Goal: Task Accomplishment & Management: Complete application form

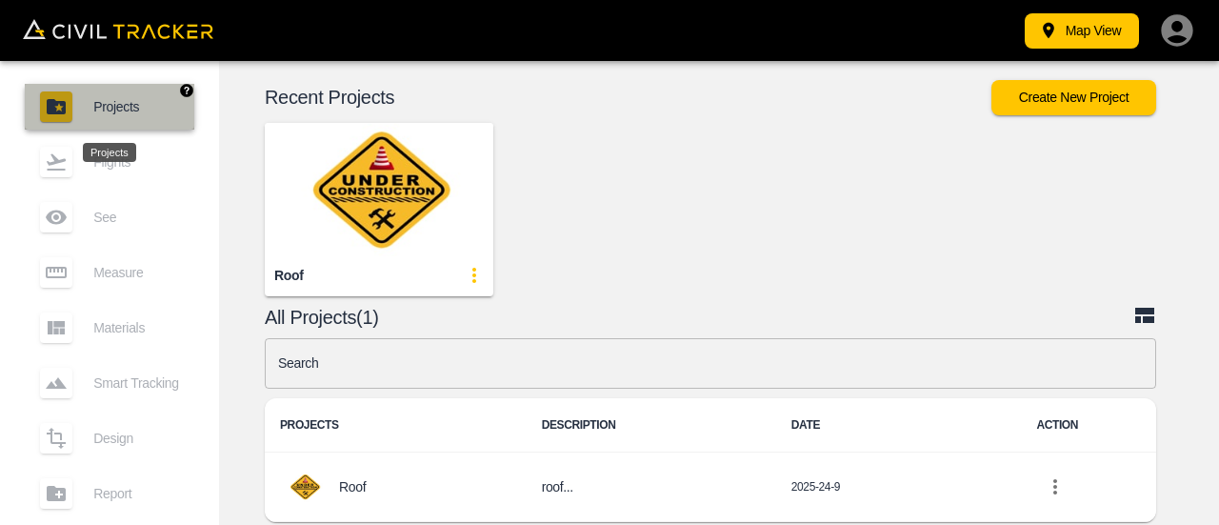
click at [139, 109] on span "Projects" at bounding box center [136, 106] width 86 height 15
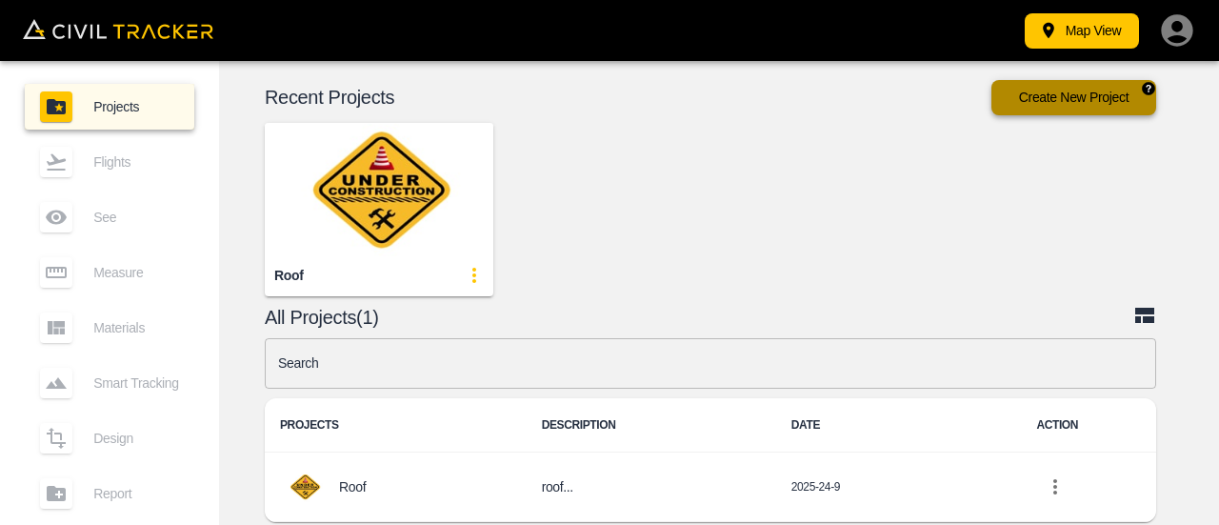
click at [1075, 104] on button "Create New Project" at bounding box center [1073, 97] width 165 height 35
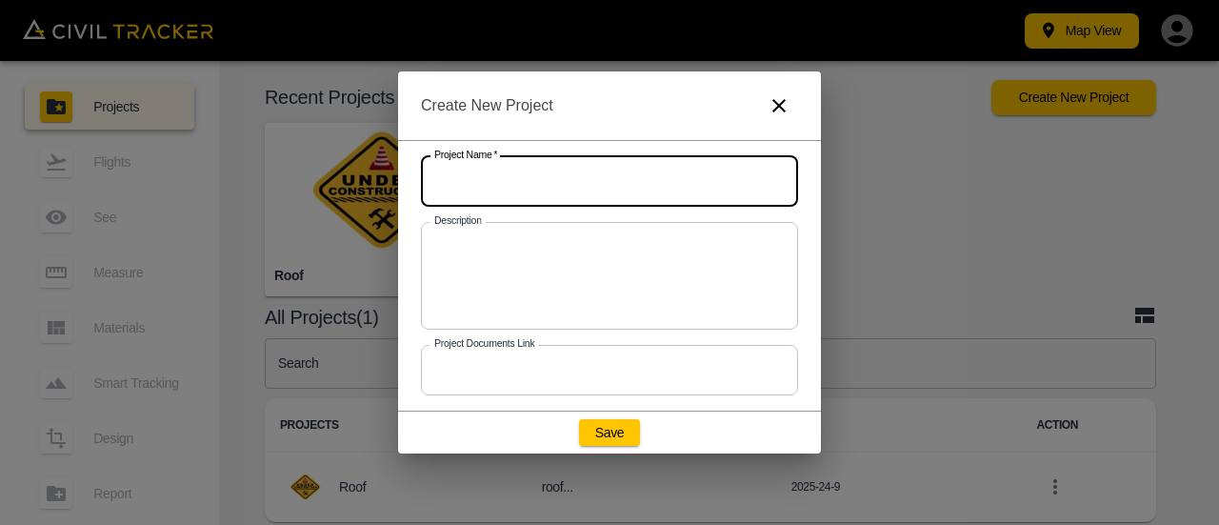
click at [544, 174] on input "text" at bounding box center [609, 181] width 377 height 50
type input "Glengarriff"
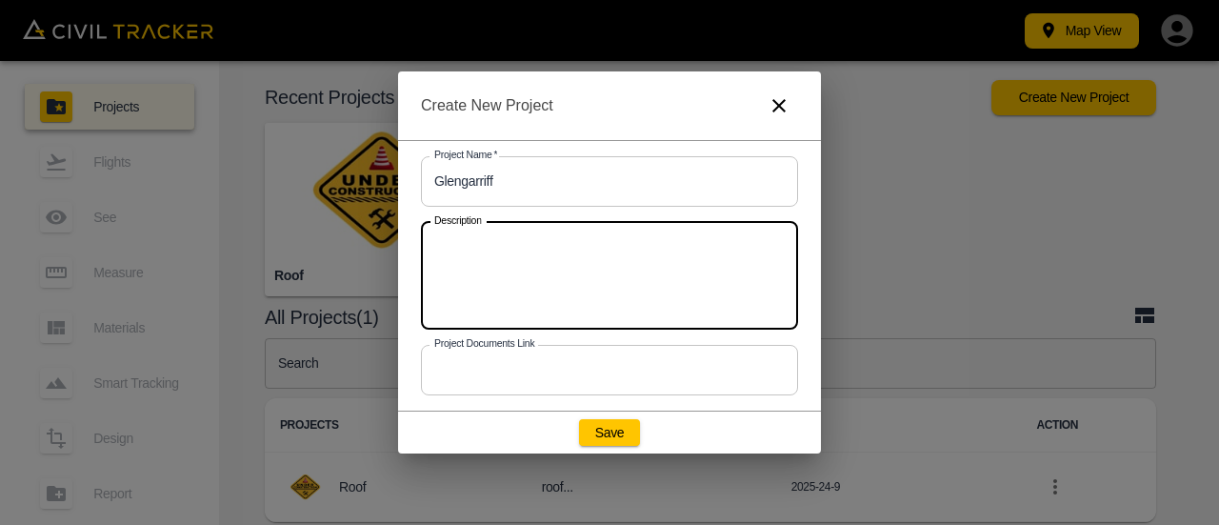
click at [562, 239] on textarea at bounding box center [609, 275] width 350 height 76
type textarea "Meadow"
click at [556, 370] on input "text" at bounding box center [609, 370] width 377 height 50
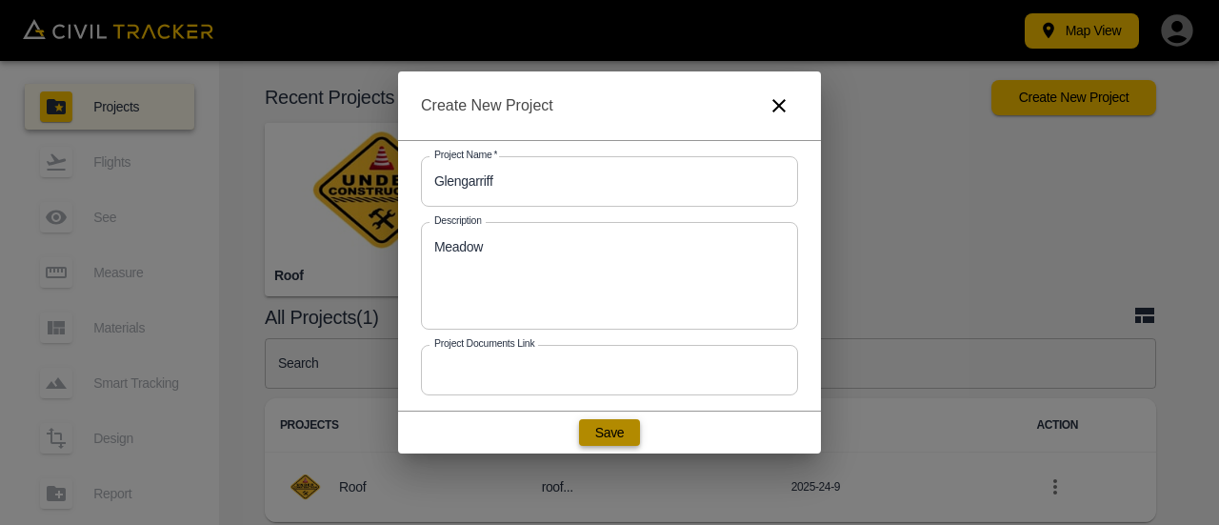
click at [603, 430] on button "Save" at bounding box center [609, 432] width 61 height 27
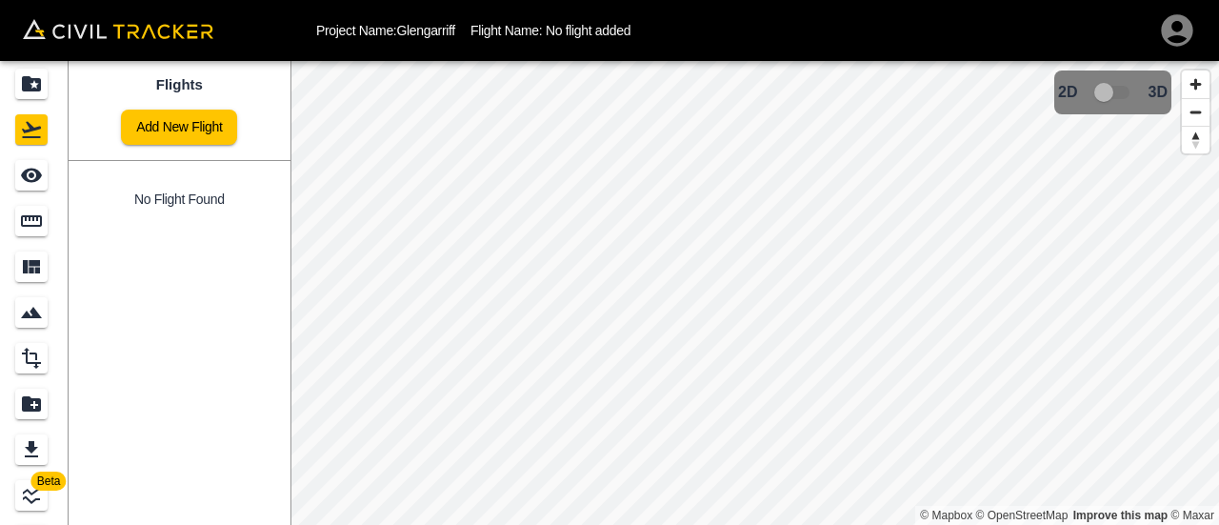
click at [610, 30] on div "Project Name: Glengarriff Flight Name: No flight added Beta Flights Add New Fli…" at bounding box center [609, 262] width 1219 height 525
click at [29, 87] on icon "Projects" at bounding box center [31, 83] width 19 height 15
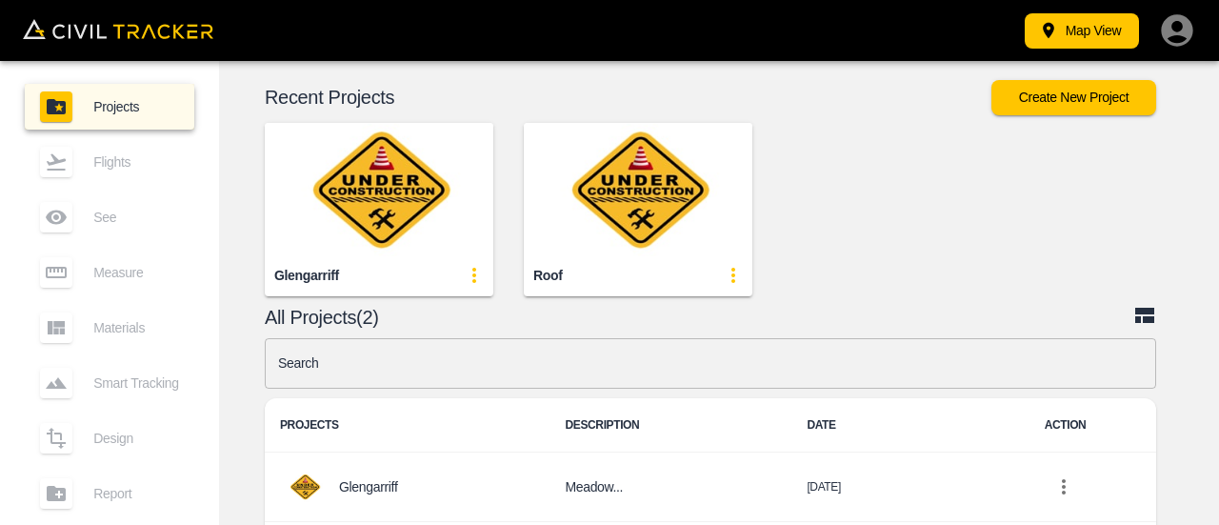
click at [368, 180] on img "button" at bounding box center [379, 189] width 228 height 133
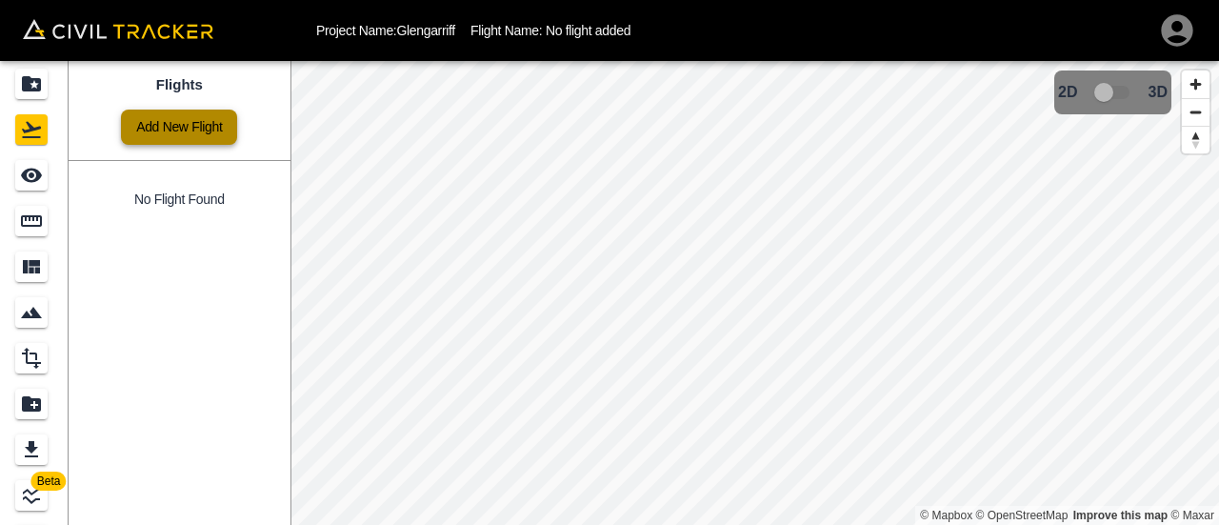
click at [196, 129] on link "Add New Flight" at bounding box center [179, 126] width 116 height 35
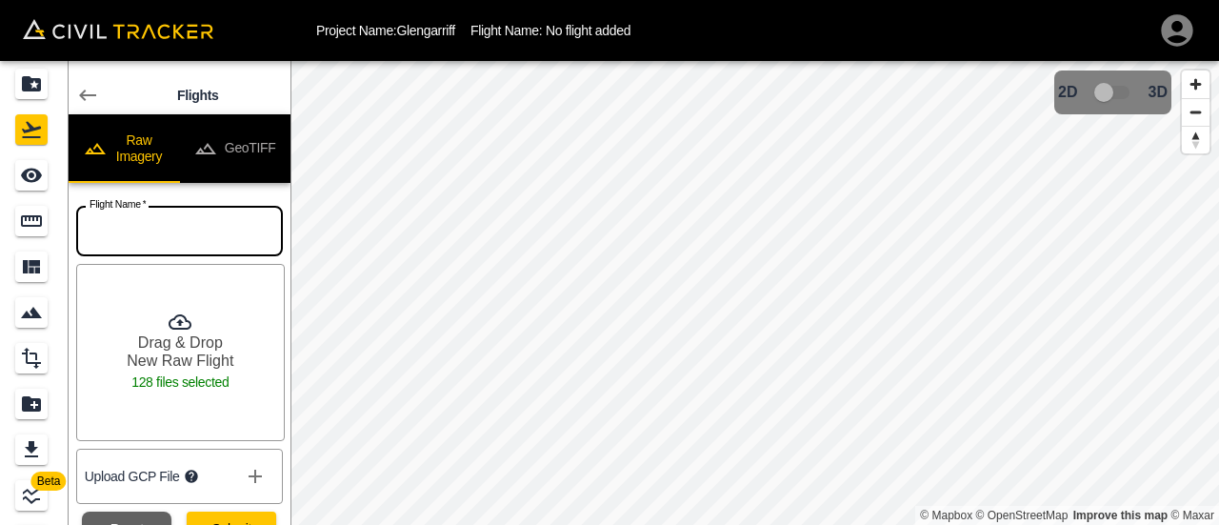
click at [177, 218] on input "text" at bounding box center [179, 231] width 207 height 50
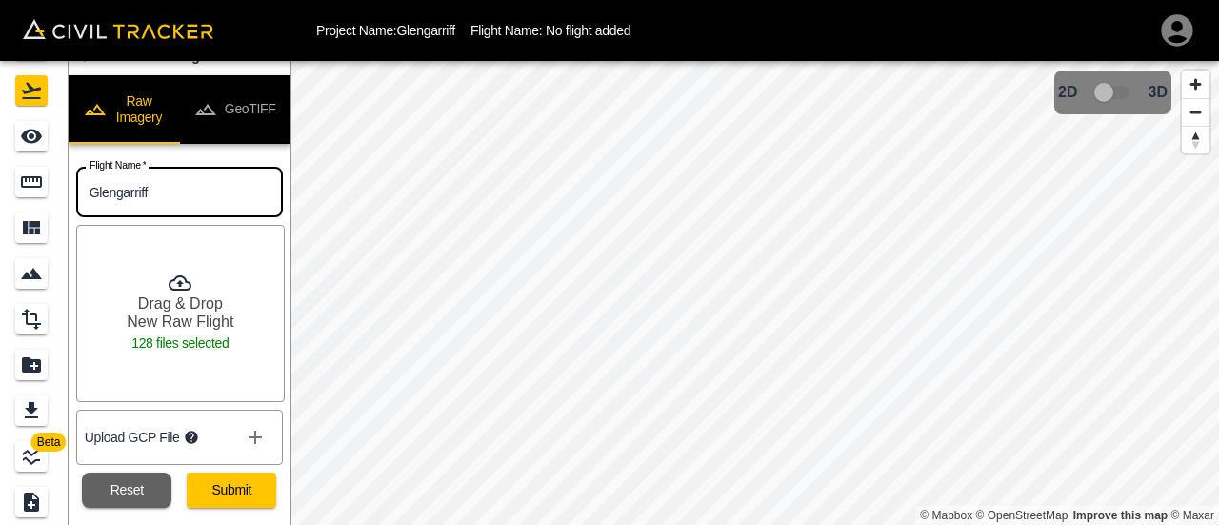
scroll to position [61, 0]
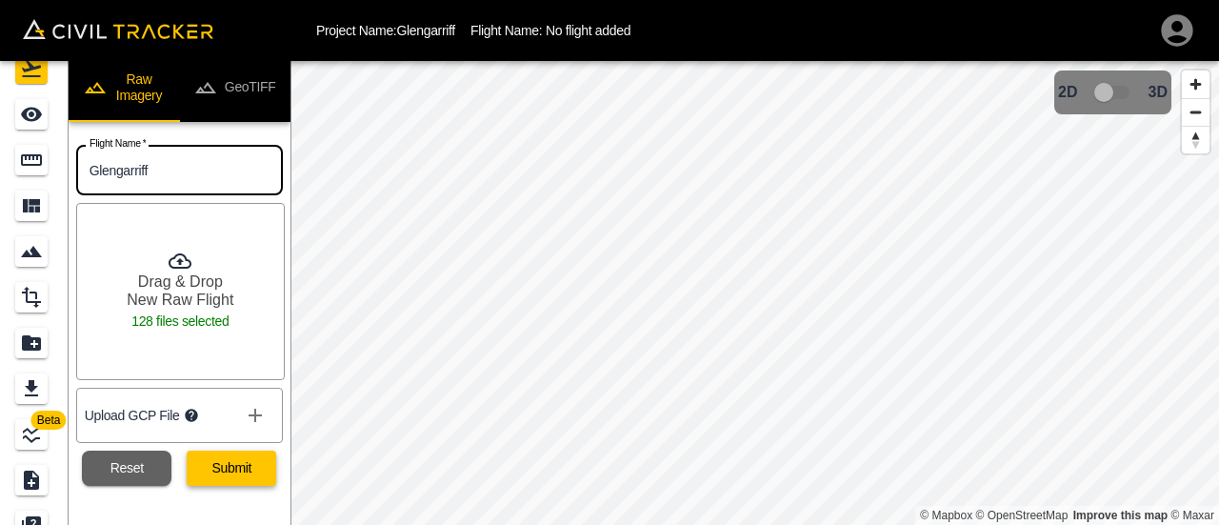
type input "Glengarriff"
click at [255, 459] on button "Submit" at bounding box center [231, 467] width 89 height 35
